Goal: Task Accomplishment & Management: Manage account settings

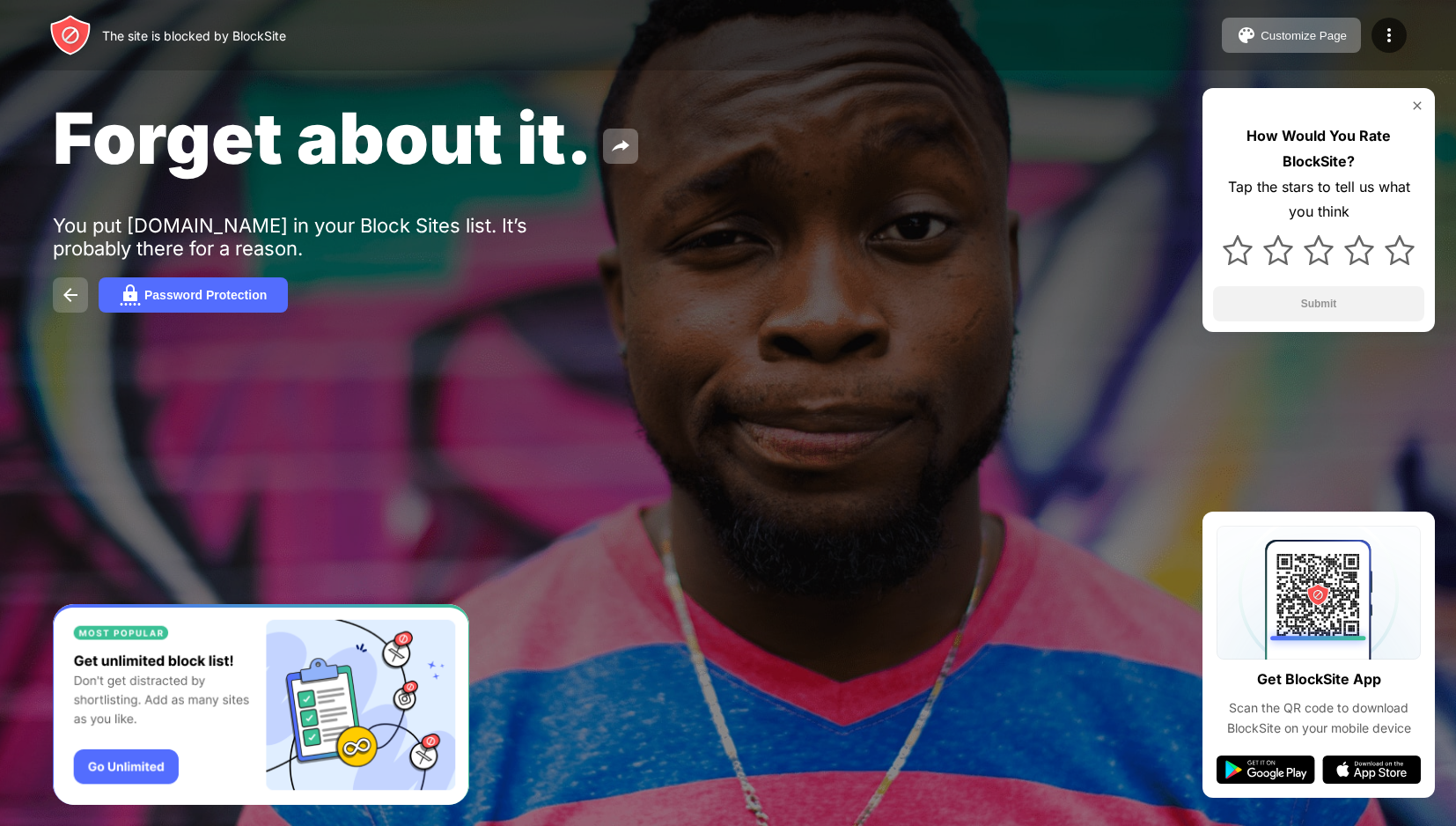
click at [66, 306] on button at bounding box center [70, 294] width 36 height 36
click at [1249, 30] on img at bounding box center [1246, 36] width 21 height 21
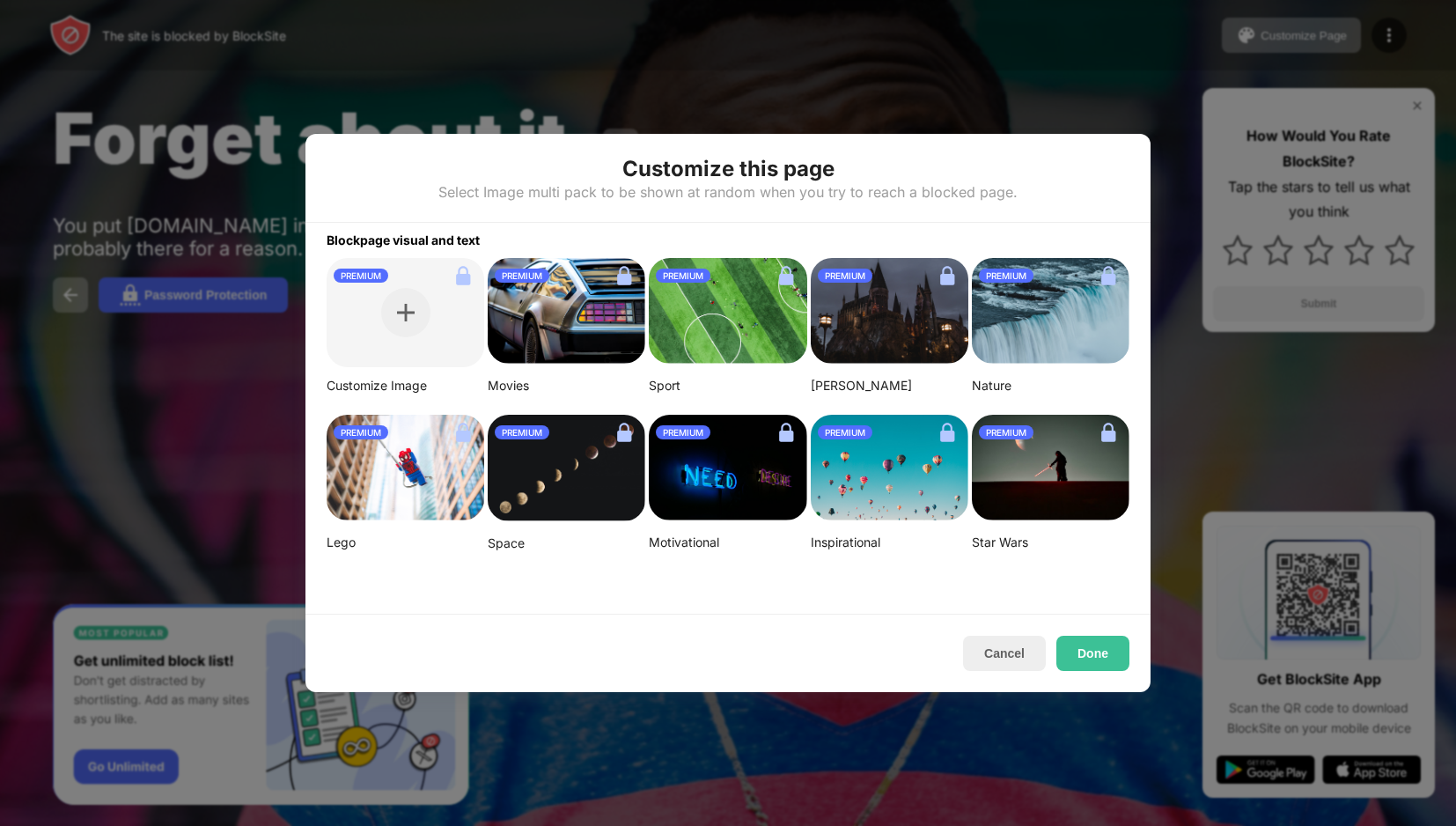
click at [1416, 31] on div at bounding box center [728, 413] width 1456 height 826
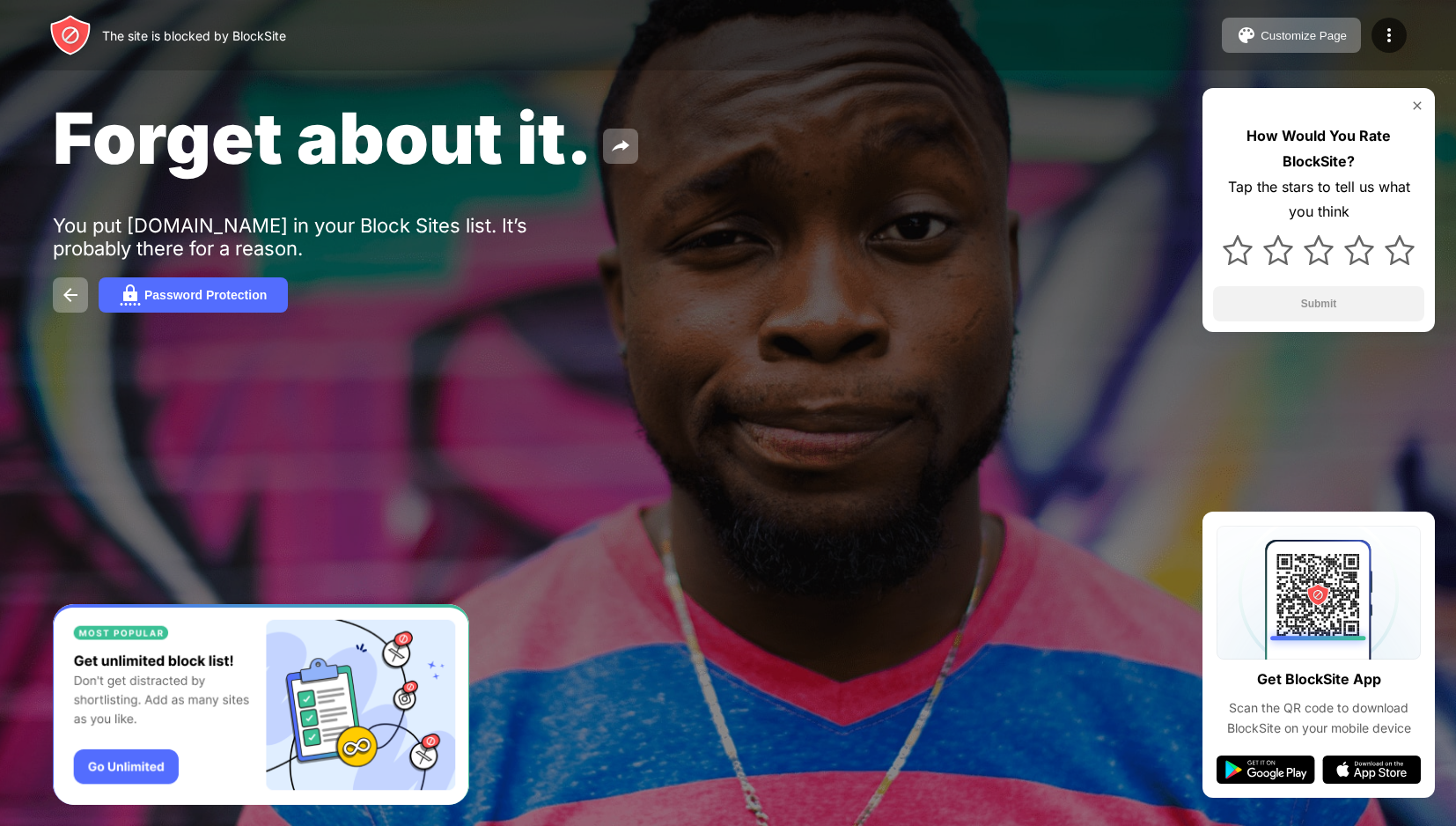
click at [1411, 31] on div "The site is blocked by BlockSite Customize Page Edit Block List Redirect Custom…" at bounding box center [728, 35] width 1456 height 70
click at [1396, 33] on img at bounding box center [1390, 36] width 21 height 21
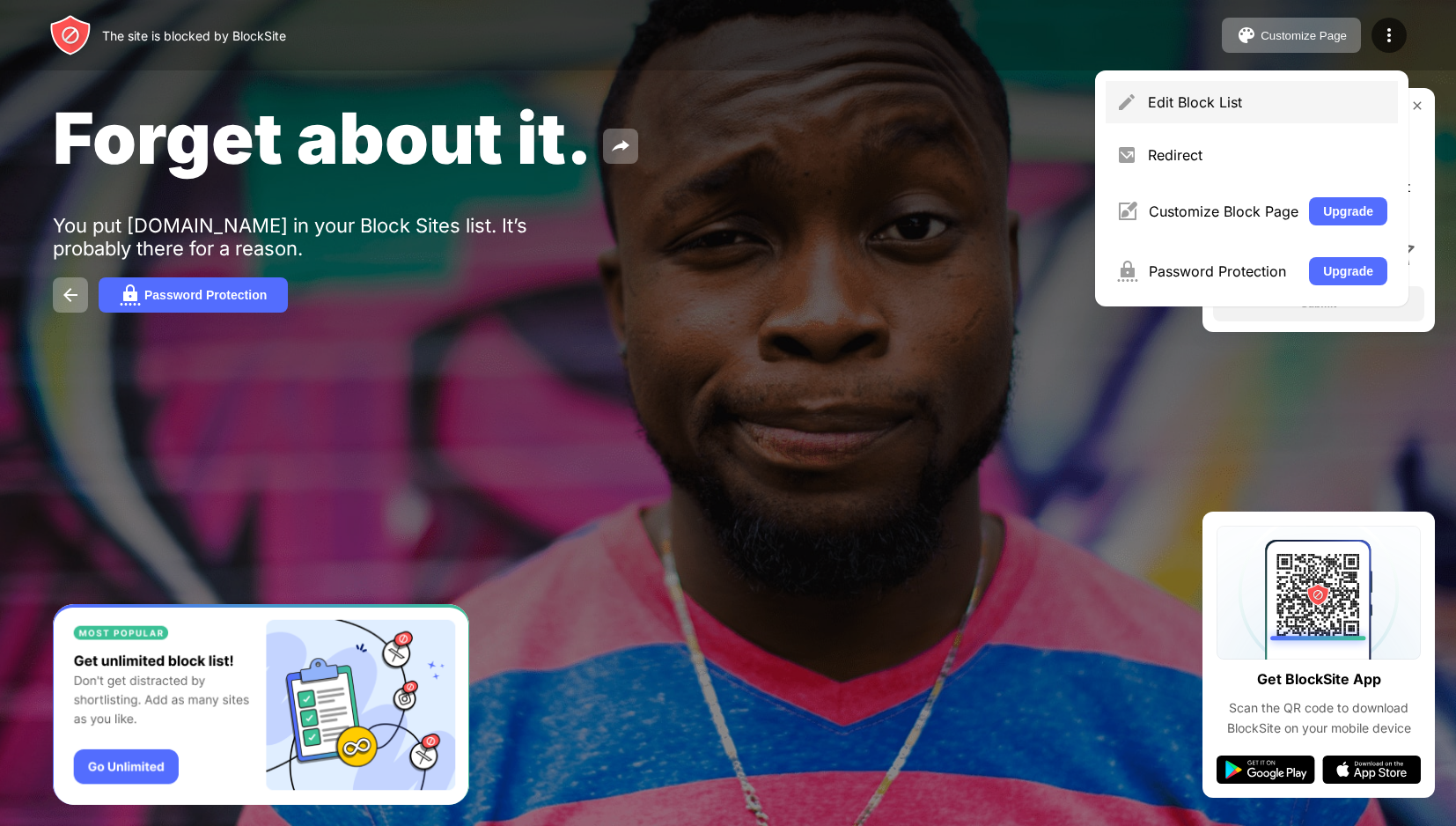
click at [1235, 115] on div "Edit Block List" at bounding box center [1252, 102] width 292 height 42
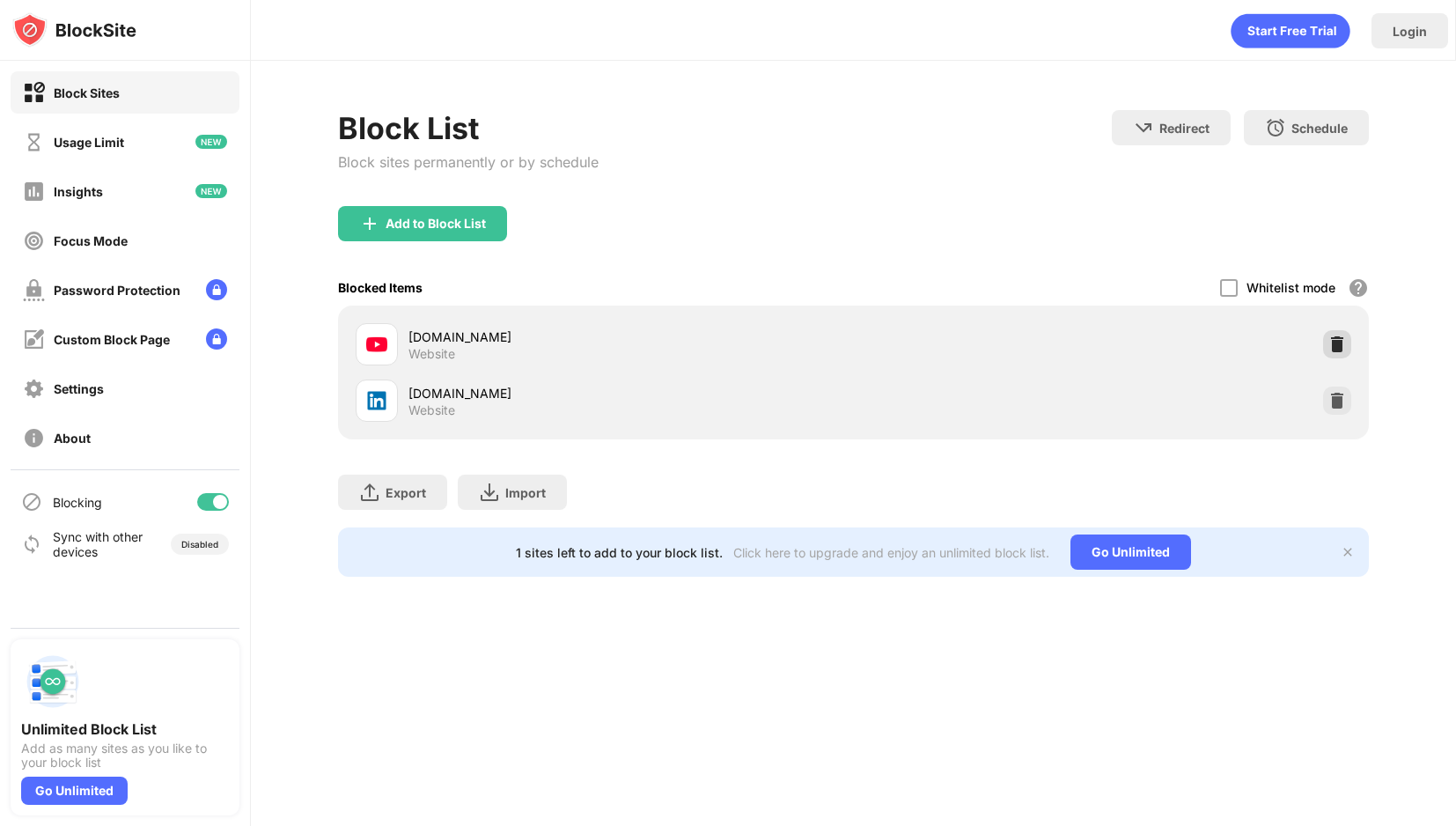
click at [1330, 338] on img at bounding box center [1337, 344] width 17 height 17
